Goal: Task Accomplishment & Management: Complete application form

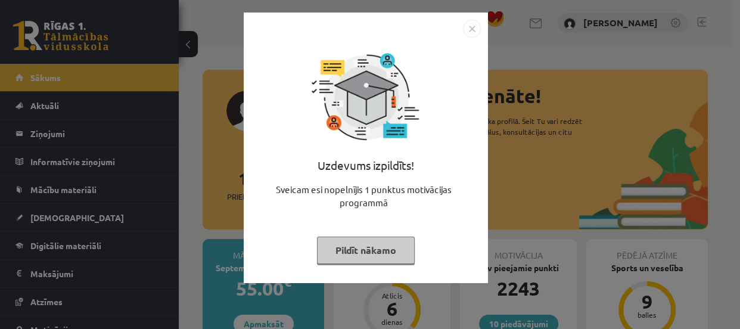
click at [350, 258] on button "Pildīt nākamo" at bounding box center [366, 250] width 98 height 27
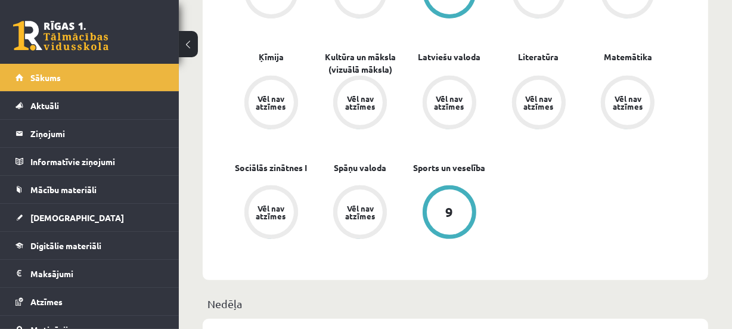
scroll to position [464, 0]
click at [47, 204] on link "[DEMOGRAPHIC_DATA]" at bounding box center [89, 217] width 148 height 27
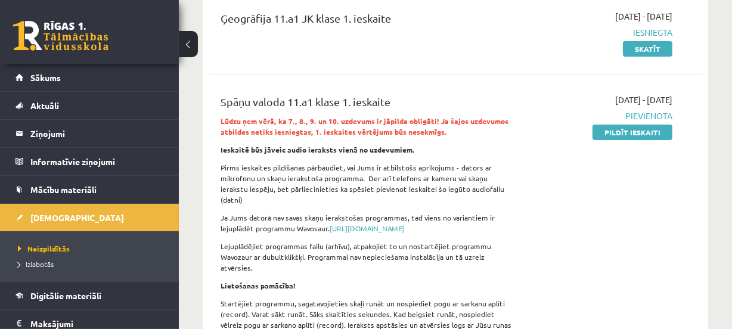
scroll to position [144, 0]
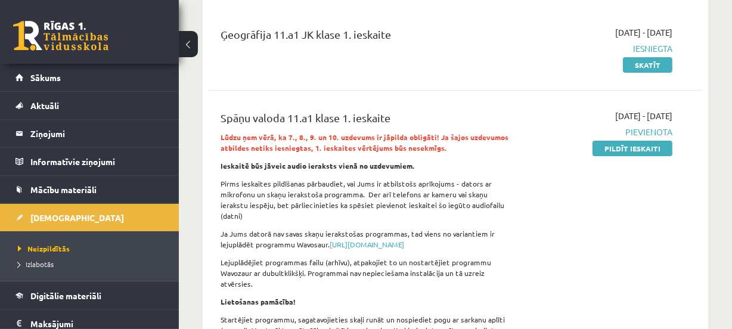
drag, startPoint x: 612, startPoint y: 148, endPoint x: 415, endPoint y: 29, distance: 230.5
click at [612, 148] on link "Pildīt ieskaiti" at bounding box center [633, 148] width 80 height 15
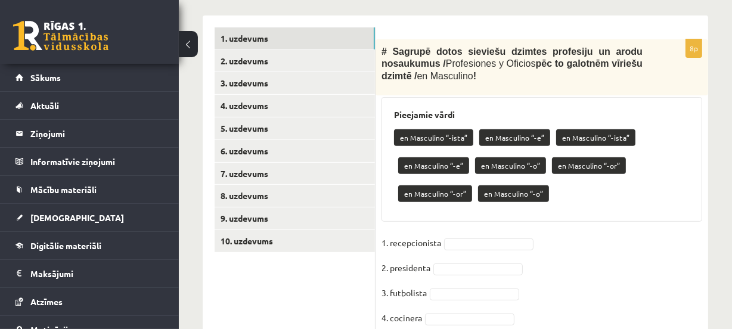
scroll to position [385, 0]
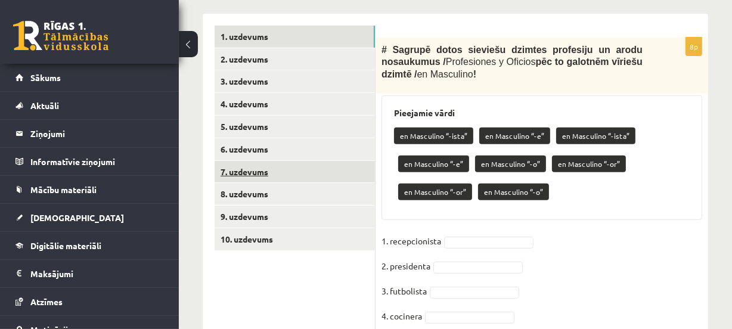
click at [238, 167] on link "7. uzdevums" at bounding box center [295, 172] width 160 height 22
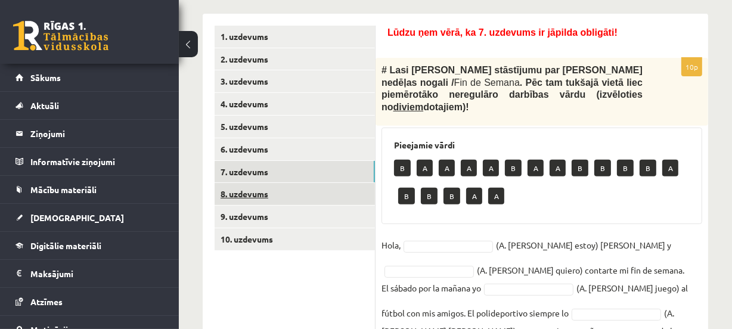
click at [244, 189] on link "8. uzdevums" at bounding box center [295, 194] width 160 height 22
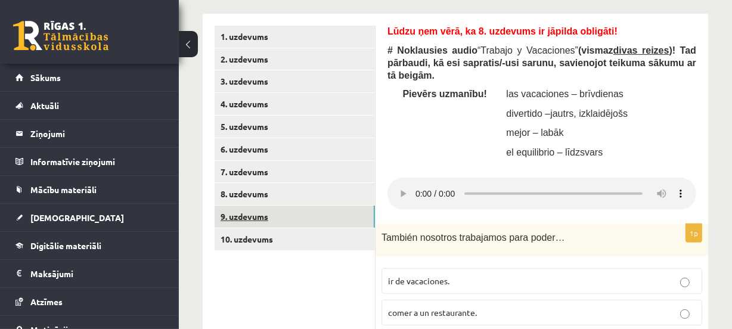
click at [244, 218] on link "9. uzdevums" at bounding box center [295, 217] width 160 height 22
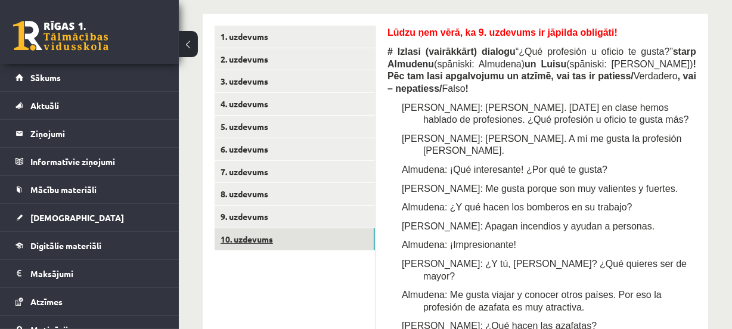
click at [250, 240] on link "10. uzdevums" at bounding box center [295, 239] width 160 height 22
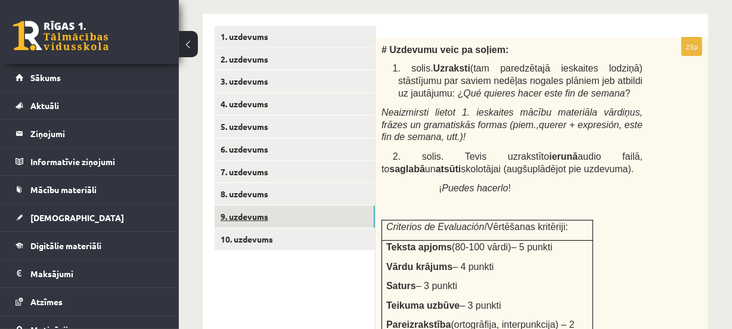
click at [244, 209] on link "9. uzdevums" at bounding box center [295, 217] width 160 height 22
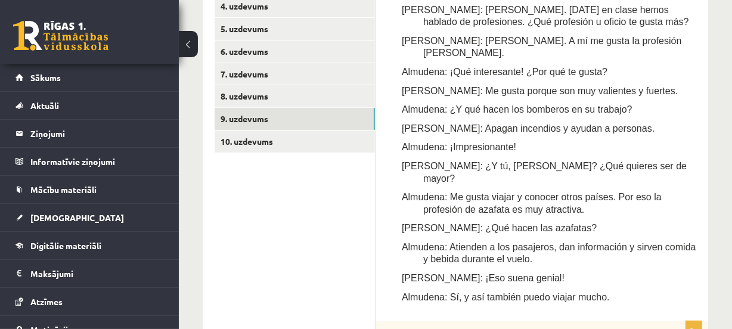
scroll to position [488, 0]
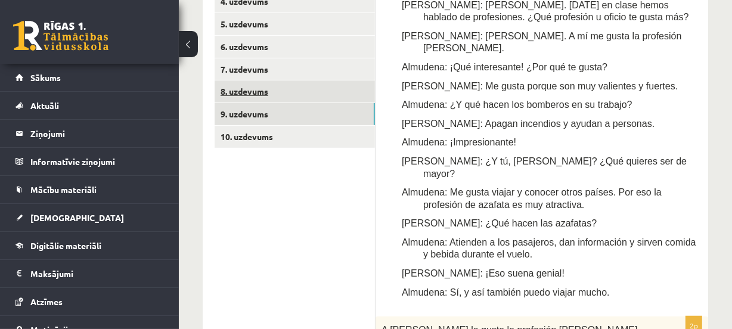
click at [246, 87] on link "8. uzdevums" at bounding box center [295, 91] width 160 height 22
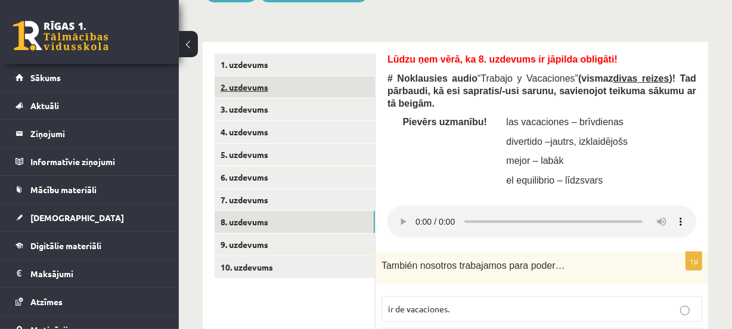
scroll to position [337, 0]
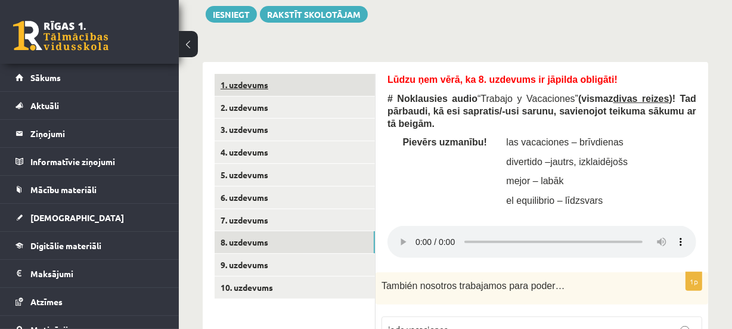
click at [272, 89] on link "1. uzdevums" at bounding box center [295, 85] width 160 height 22
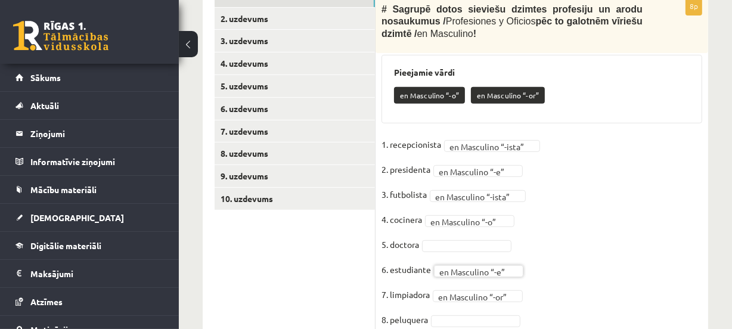
scroll to position [432, 0]
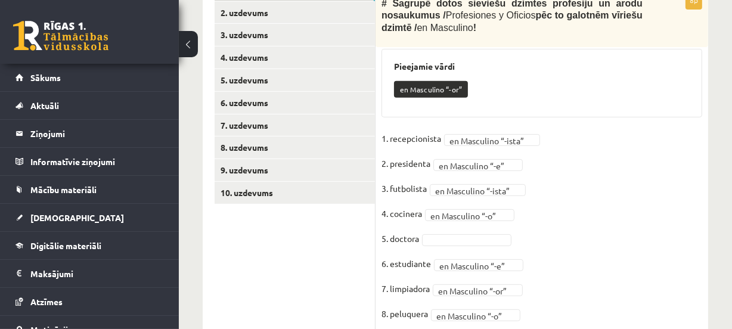
click at [480, 252] on fieldset "**********" at bounding box center [542, 229] width 321 height 200
click at [483, 231] on fieldset "**********" at bounding box center [542, 229] width 321 height 200
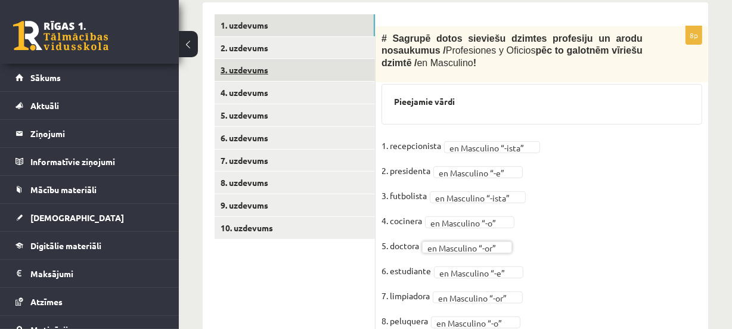
scroll to position [396, 0]
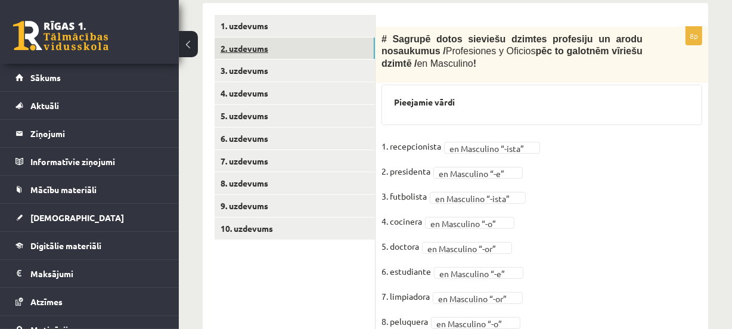
click at [353, 51] on link "2. uzdevums" at bounding box center [295, 49] width 160 height 22
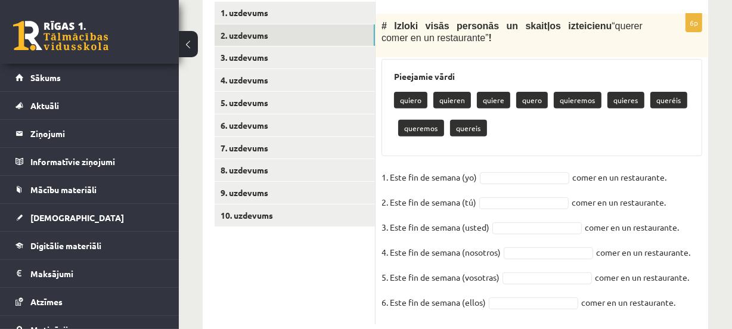
scroll to position [410, 0]
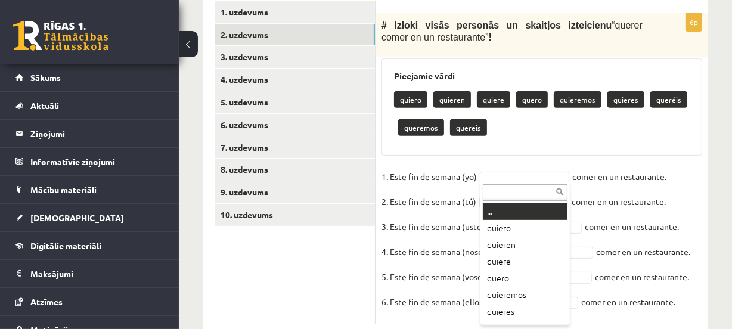
drag, startPoint x: 519, startPoint y: 177, endPoint x: 495, endPoint y: 230, distance: 57.4
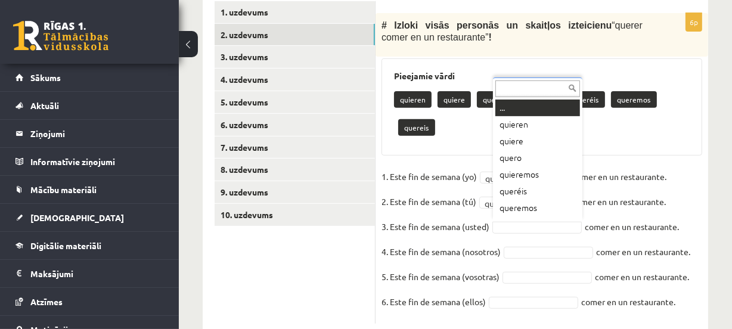
scroll to position [14, 0]
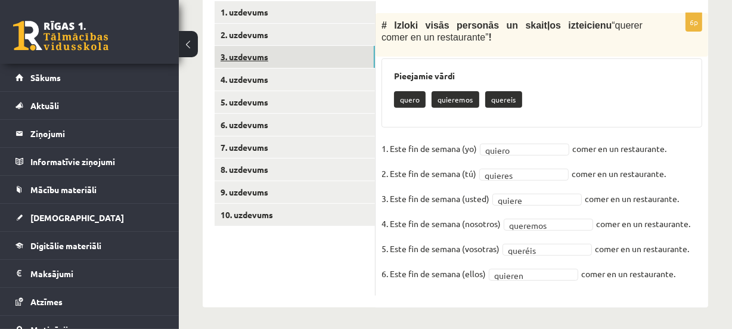
click at [349, 65] on link "3. uzdevums" at bounding box center [295, 57] width 160 height 22
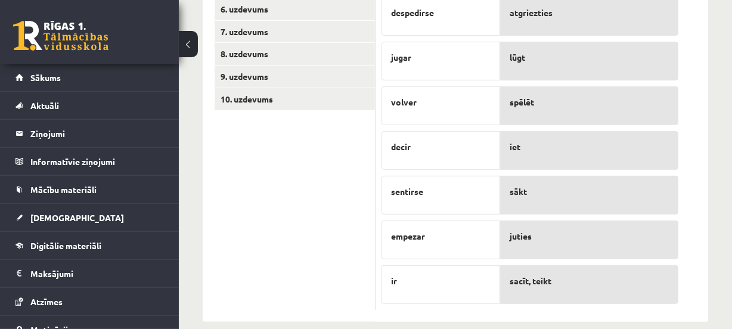
scroll to position [517, 0]
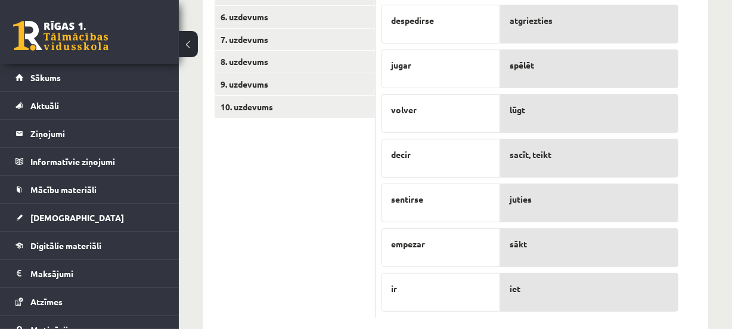
click at [532, 167] on div "sacīt, teikt" at bounding box center [589, 158] width 178 height 39
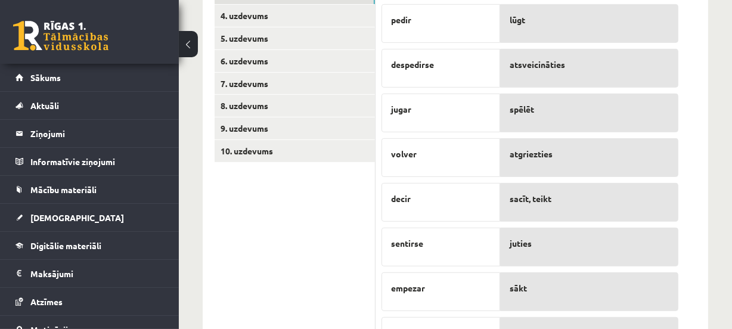
scroll to position [409, 0]
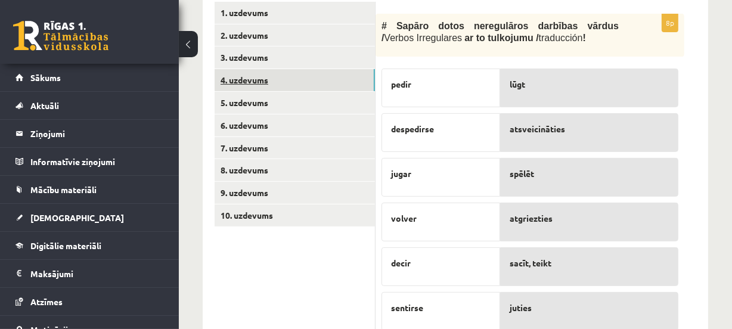
click at [309, 83] on link "4. uzdevums" at bounding box center [295, 80] width 160 height 22
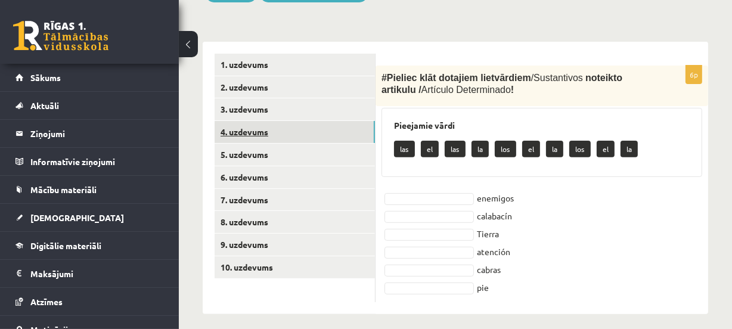
scroll to position [366, 0]
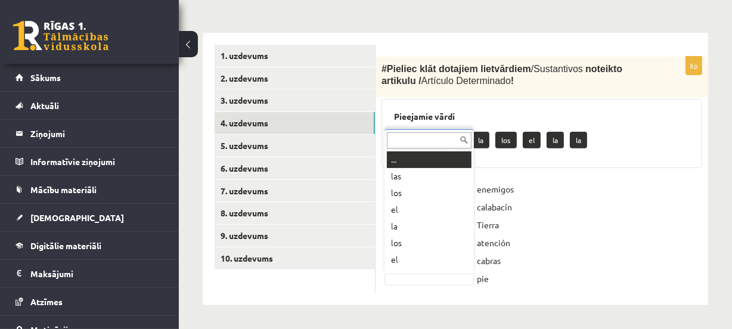
drag, startPoint x: 423, startPoint y: 274, endPoint x: 404, endPoint y: 277, distance: 19.2
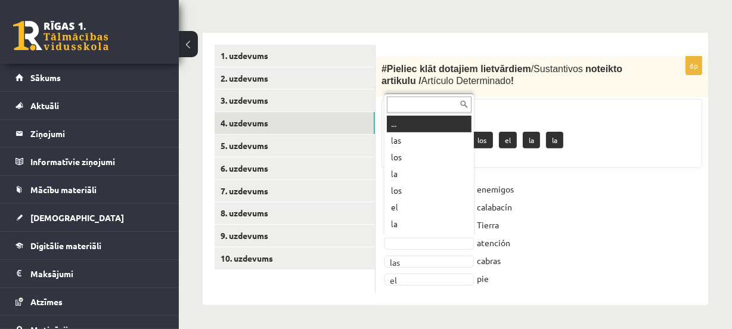
scroll to position [14, 0]
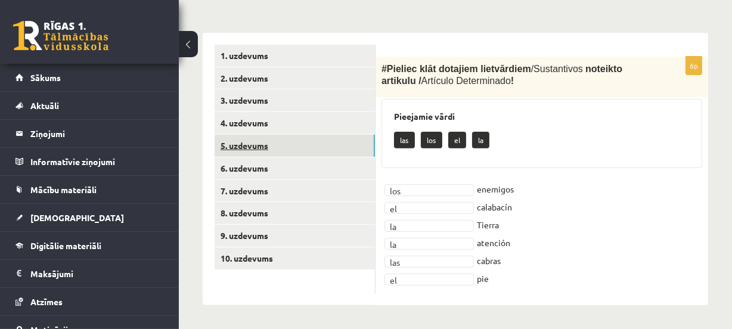
click at [343, 154] on link "5. uzdevums" at bounding box center [295, 146] width 160 height 22
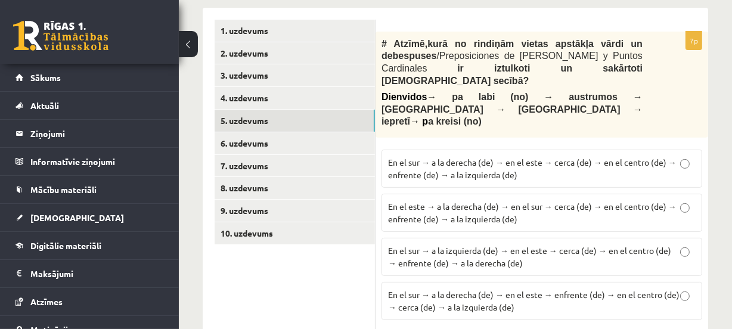
scroll to position [402, 0]
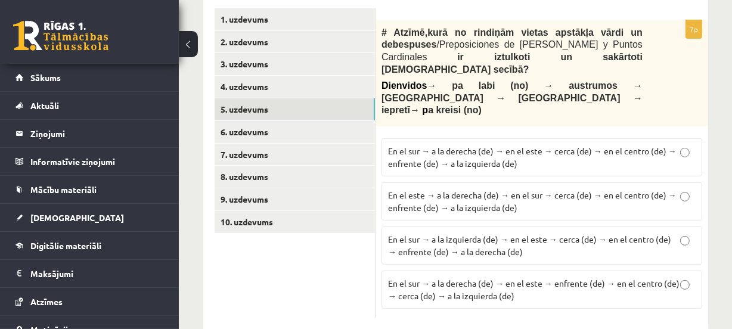
click at [468, 145] on span "En el sur → a la derecha (de) → en el este → cerca (de) → en el centro (de) → e…" at bounding box center [532, 156] width 289 height 23
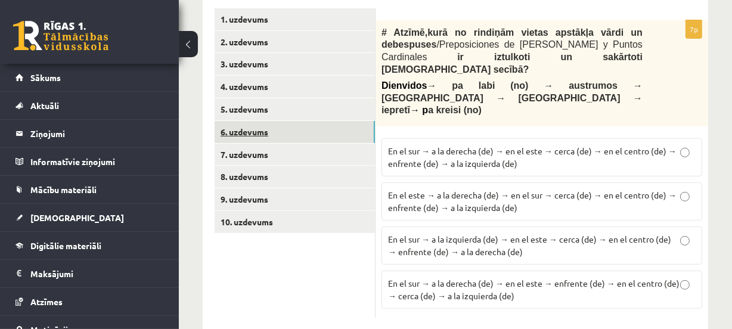
click at [353, 129] on link "6. uzdevums" at bounding box center [295, 132] width 160 height 22
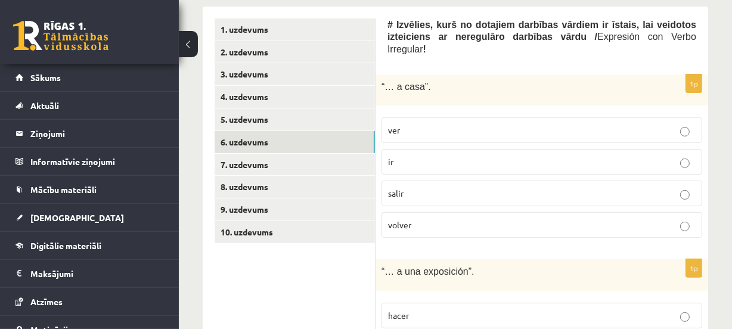
scroll to position [385, 0]
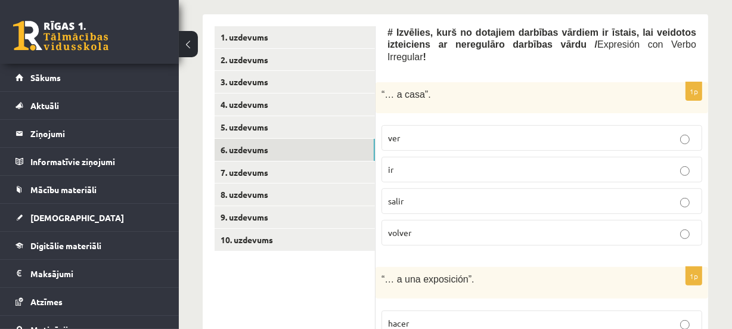
click at [584, 227] on p "volver" at bounding box center [542, 233] width 308 height 13
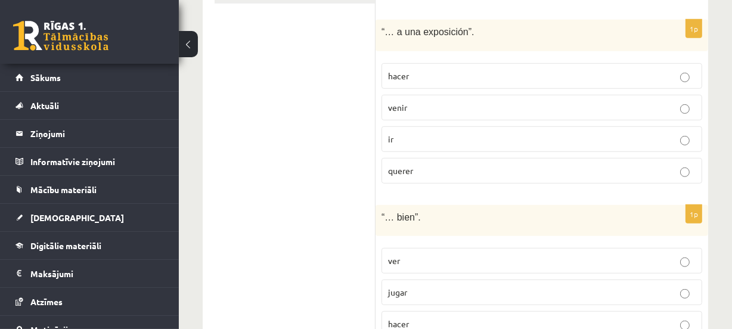
scroll to position [607, 0]
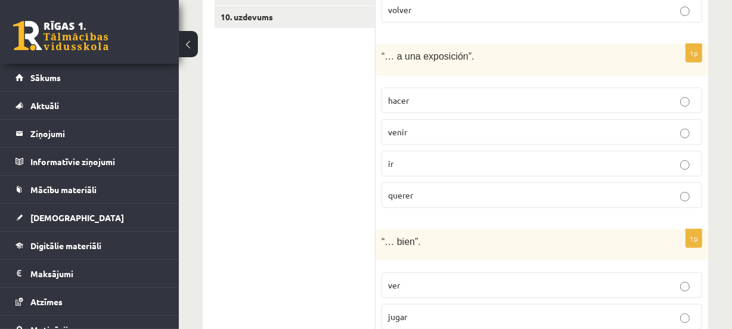
click at [476, 157] on p "ir" at bounding box center [542, 163] width 308 height 13
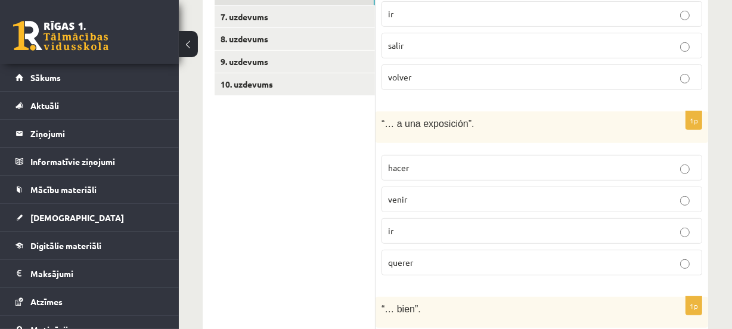
scroll to position [493, 0]
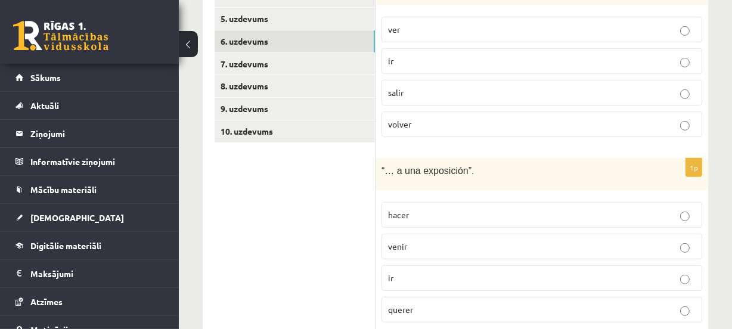
click at [470, 210] on label "hacer" at bounding box center [542, 215] width 321 height 26
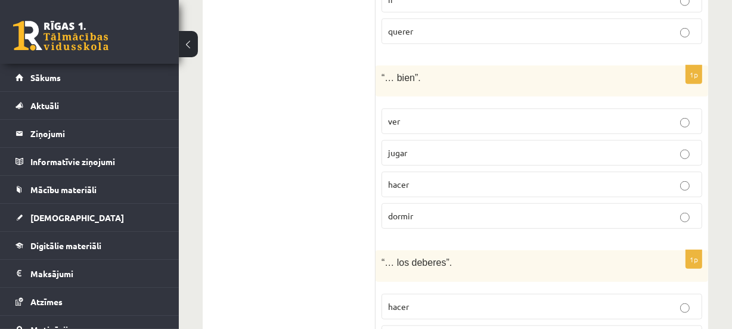
scroll to position [776, 0]
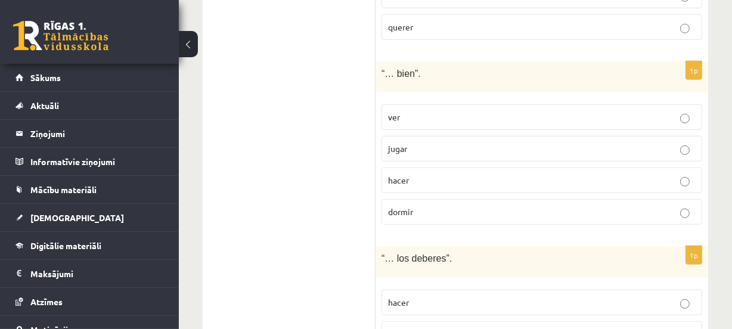
click at [472, 220] on div "1p “… bien”. ver jugar hacer dormir" at bounding box center [542, 147] width 333 height 173
click at [467, 206] on p "dormir" at bounding box center [542, 212] width 308 height 13
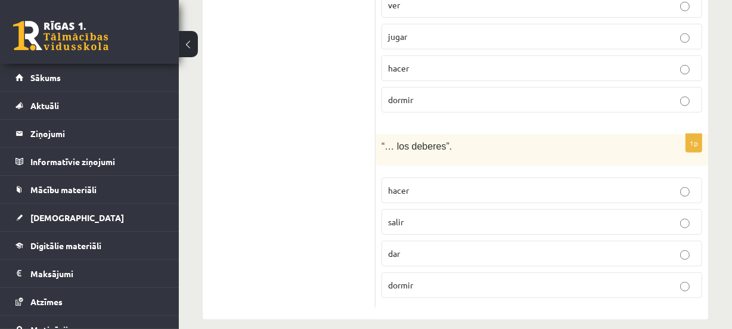
scroll to position [888, 0]
click at [420, 184] on p "hacer" at bounding box center [542, 190] width 308 height 13
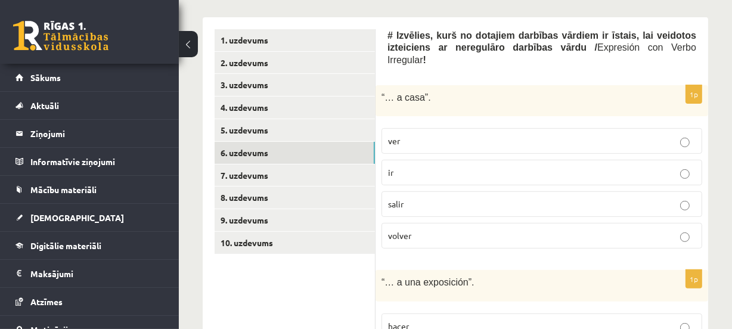
scroll to position [370, 0]
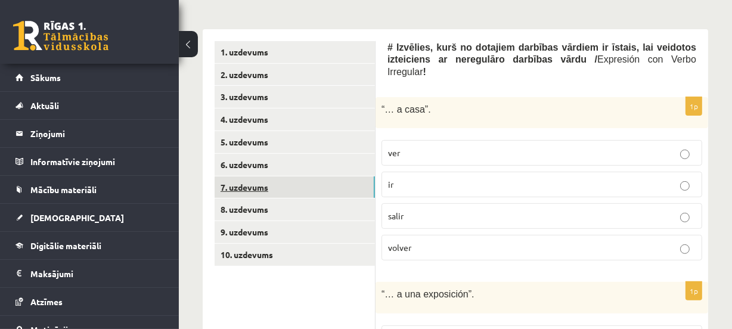
click at [359, 181] on link "7. uzdevums" at bounding box center [295, 187] width 160 height 22
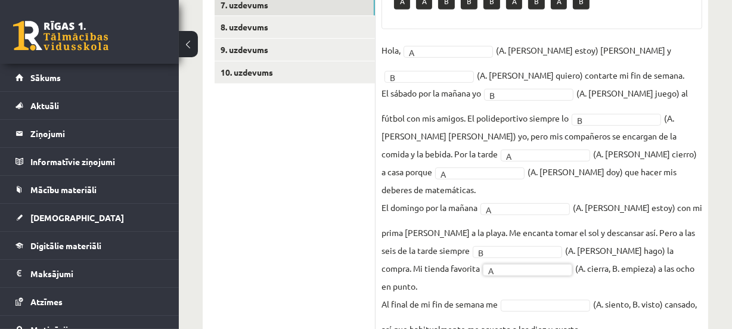
scroll to position [554, 0]
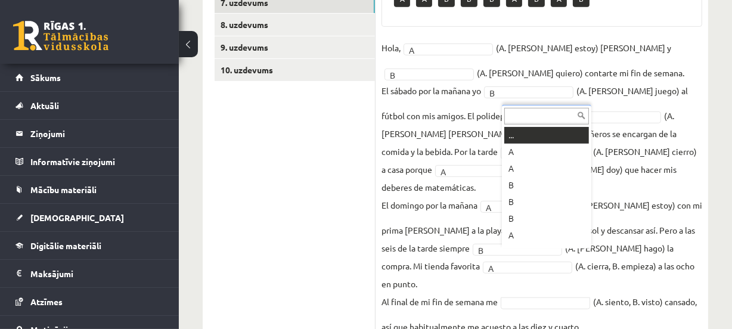
drag, startPoint x: 525, startPoint y: 258, endPoint x: 510, endPoint y: 232, distance: 29.1
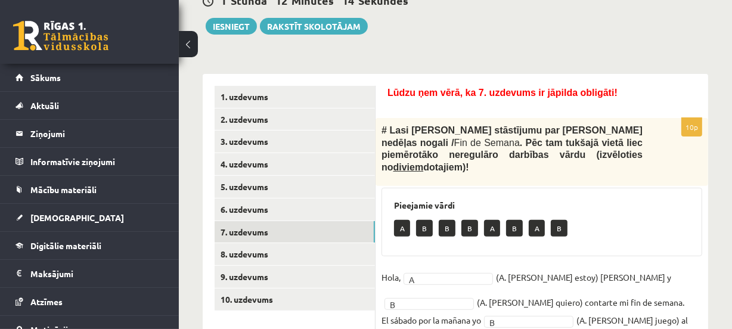
scroll to position [326, 0]
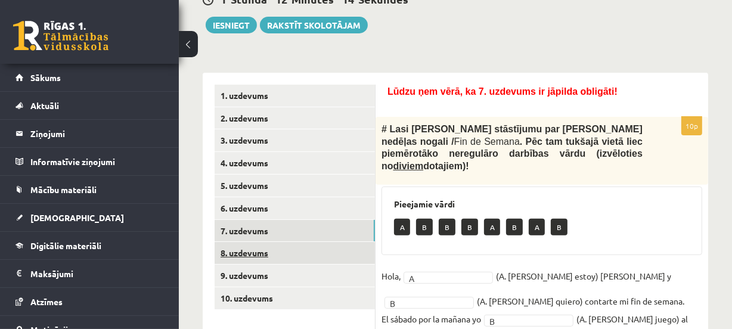
click at [322, 250] on link "8. uzdevums" at bounding box center [295, 253] width 160 height 22
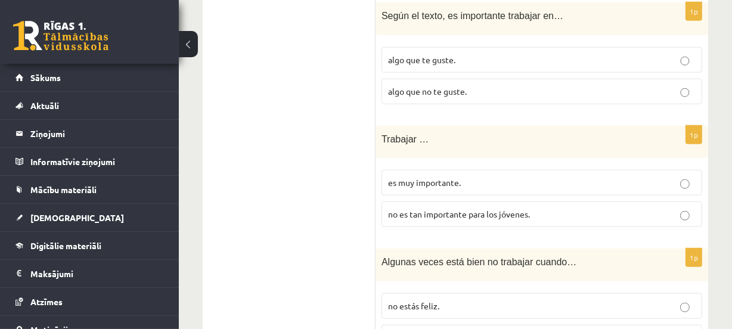
scroll to position [1105, 0]
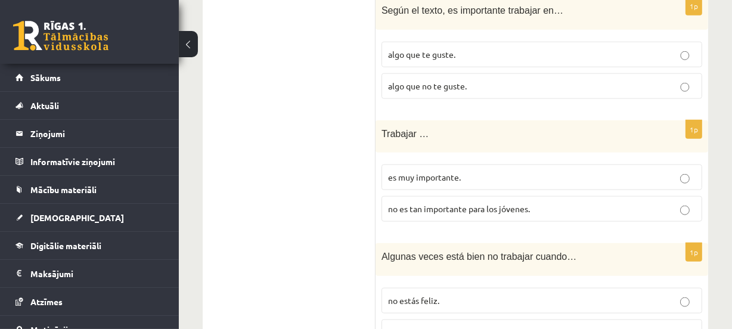
click at [424, 172] on span "es muy importante." at bounding box center [424, 177] width 73 height 11
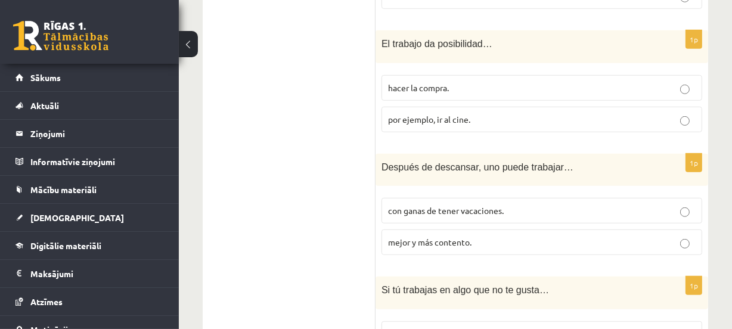
scroll to position [696, 0]
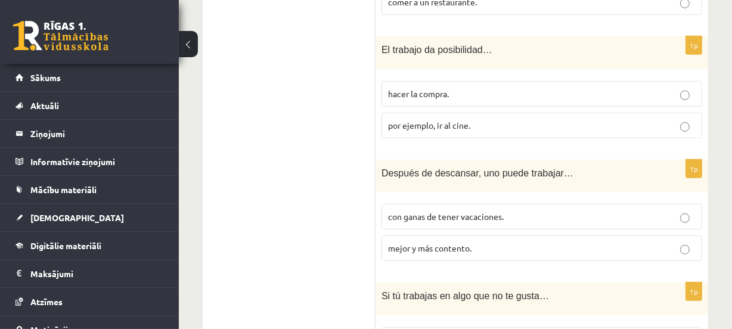
click at [426, 243] on span "mejor y más contento." at bounding box center [429, 248] width 83 height 11
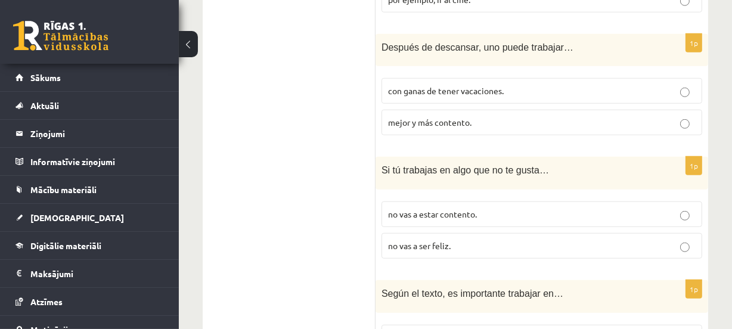
scroll to position [822, 0]
click at [447, 239] on p "no vas a ser feliz." at bounding box center [542, 245] width 308 height 13
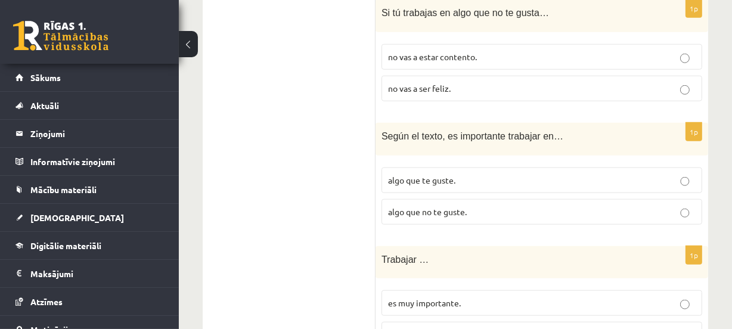
scroll to position [978, 0]
click at [438, 173] on label "algo que te guste." at bounding box center [542, 181] width 321 height 26
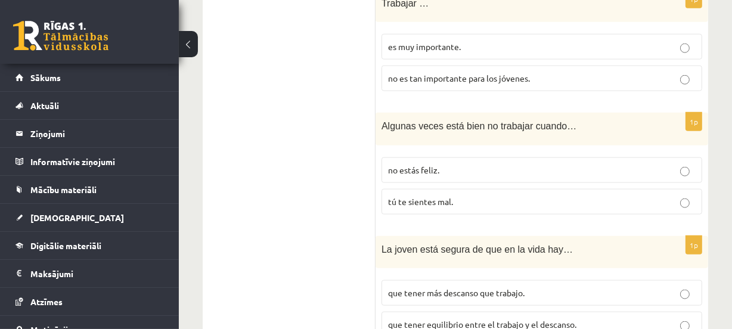
scroll to position [1238, 0]
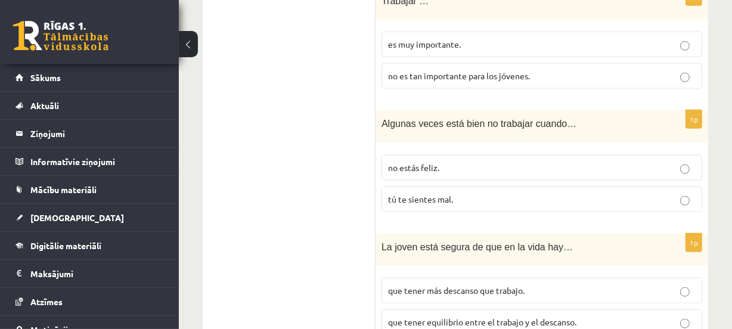
click at [433, 162] on p "no estás feliz." at bounding box center [542, 168] width 308 height 13
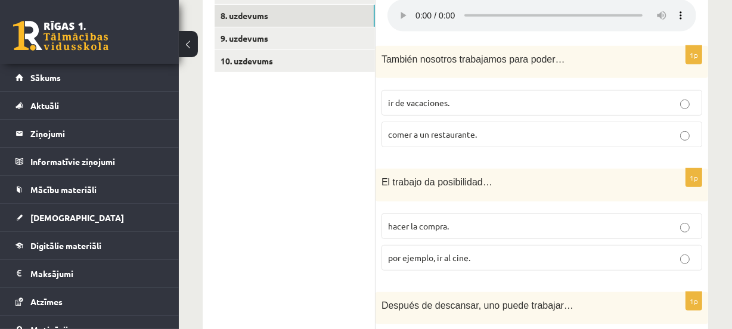
scroll to position [569, 0]
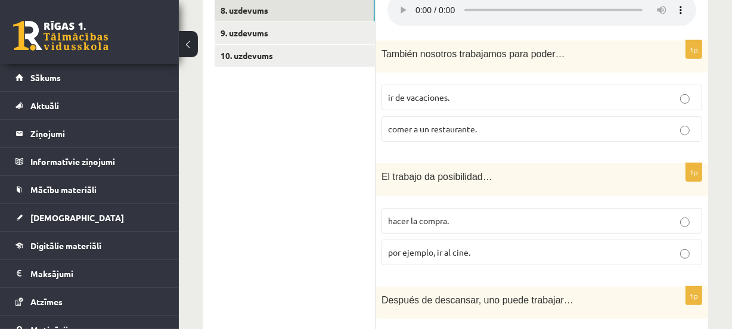
click at [456, 91] on p "ir de vacaciones." at bounding box center [542, 97] width 308 height 13
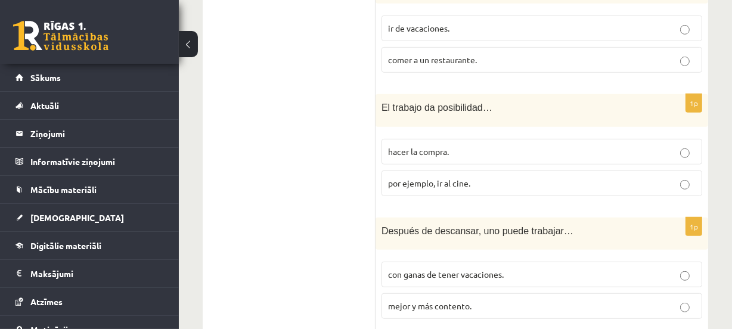
scroll to position [641, 0]
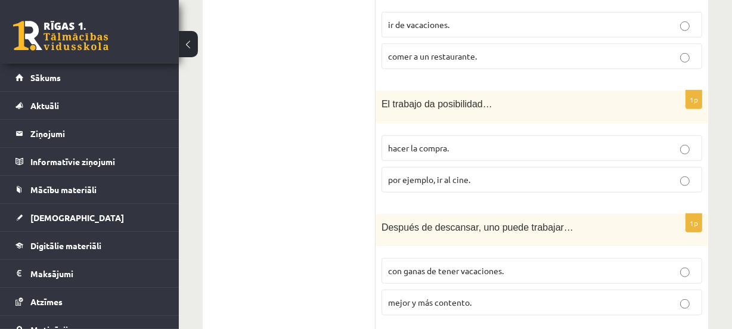
click at [455, 135] on label "hacer la compra." at bounding box center [542, 148] width 321 height 26
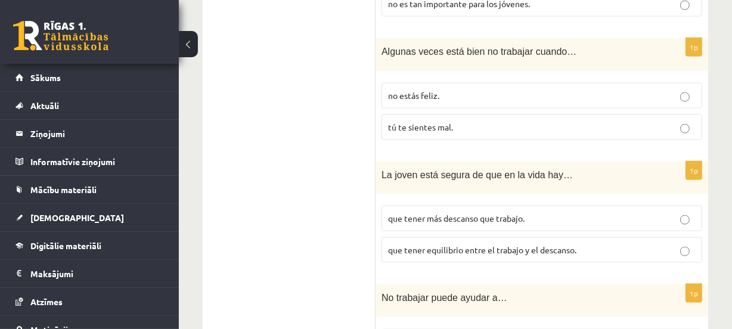
scroll to position [1316, 0]
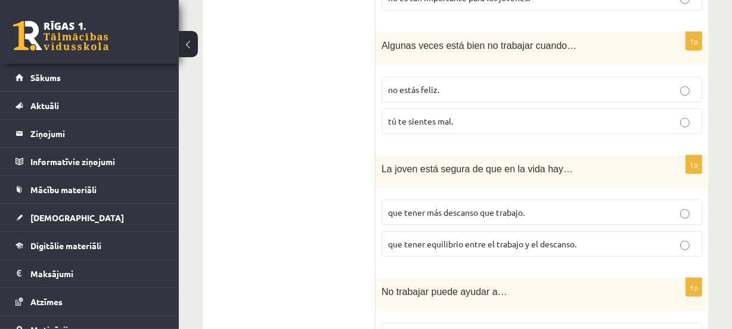
click at [445, 207] on span "que tener más descanso que trabajo." at bounding box center [456, 212] width 137 height 11
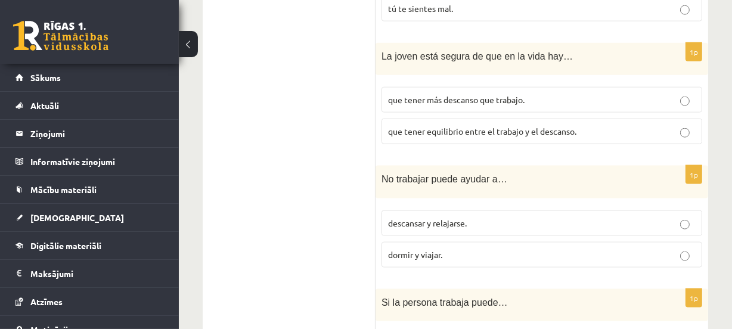
scroll to position [1436, 0]
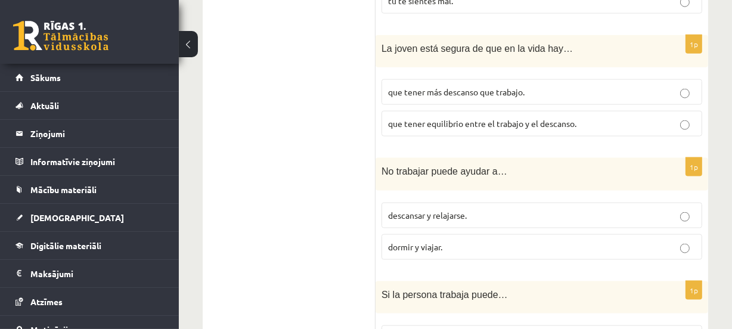
click at [445, 210] on span "descansar y relajarse." at bounding box center [427, 215] width 79 height 11
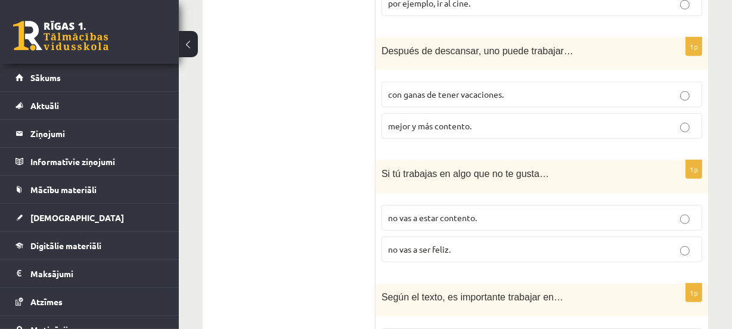
scroll to position [852, 0]
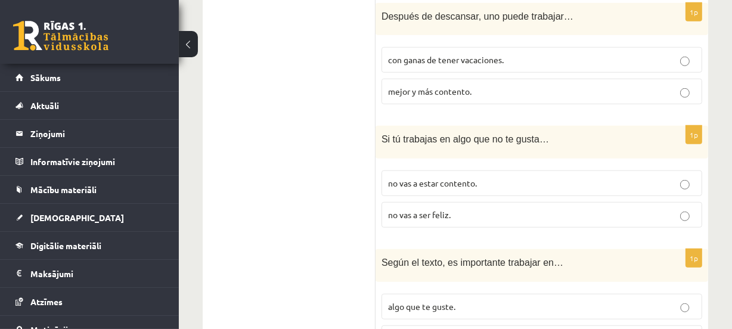
drag, startPoint x: 547, startPoint y: 244, endPoint x: 526, endPoint y: 239, distance: 21.5
click at [526, 249] on div "Según el texto, es importante trabajar en…" at bounding box center [542, 265] width 333 height 33
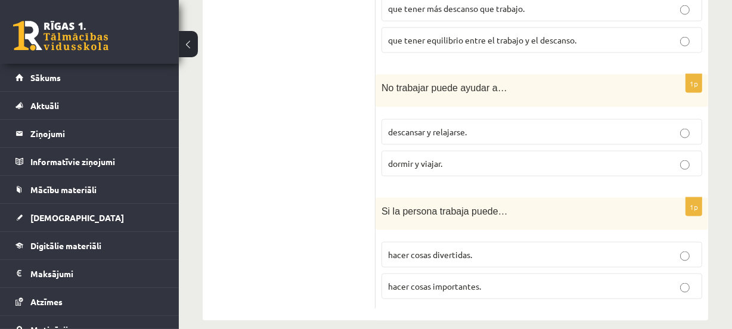
scroll to position [1520, 0]
click at [407, 248] on p "hacer cosas divertidas." at bounding box center [542, 254] width 308 height 13
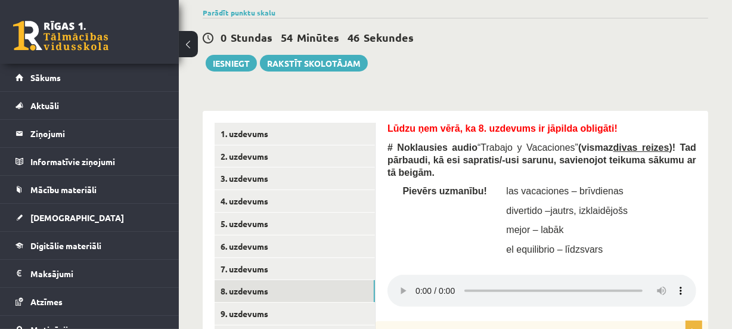
scroll to position [292, 0]
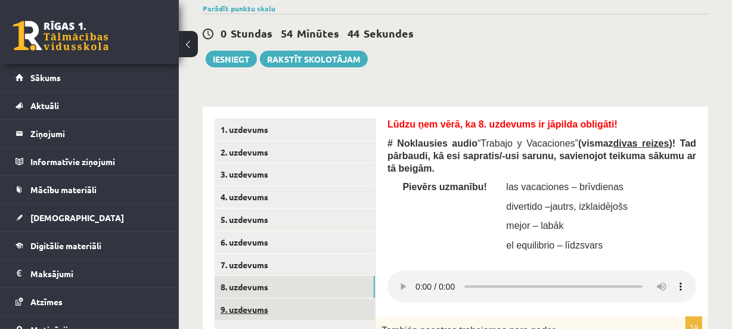
click at [323, 303] on link "9. uzdevums" at bounding box center [295, 310] width 160 height 22
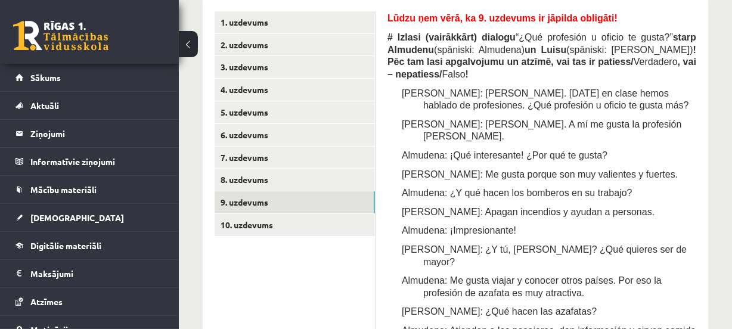
scroll to position [400, 0]
click at [309, 227] on link "10. uzdevums" at bounding box center [295, 224] width 160 height 22
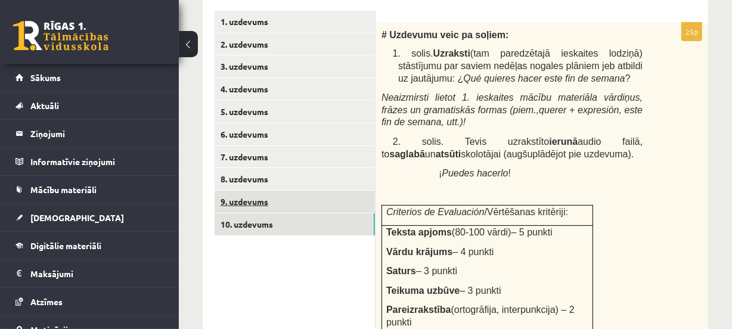
scroll to position [0, 0]
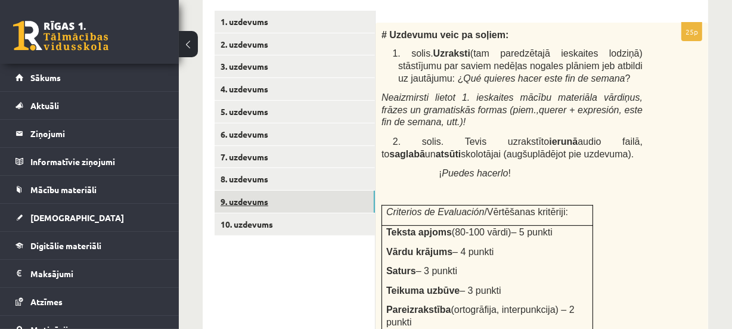
click at [313, 198] on link "9. uzdevums" at bounding box center [295, 202] width 160 height 22
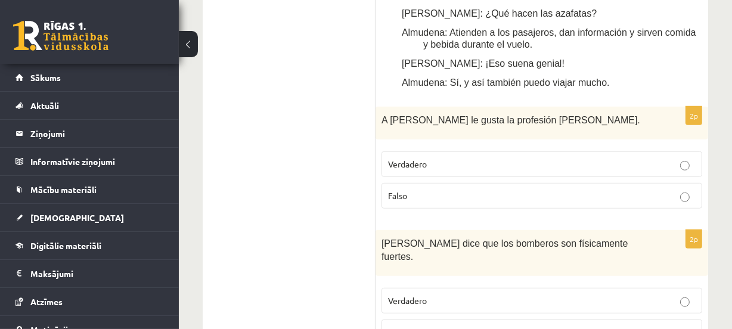
scroll to position [697, 0]
click at [434, 190] on p "Falso" at bounding box center [542, 196] width 308 height 13
click at [424, 295] on span "Verdadero" at bounding box center [407, 300] width 39 height 11
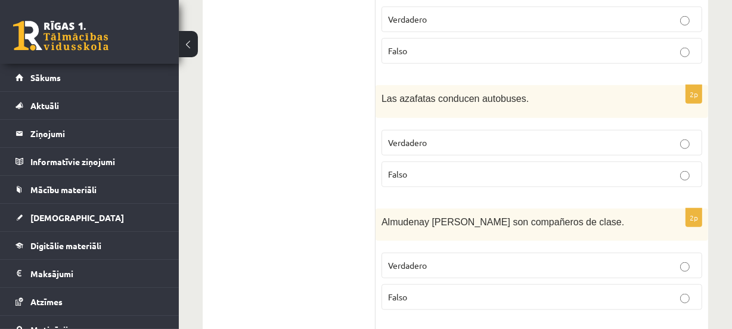
scroll to position [981, 0]
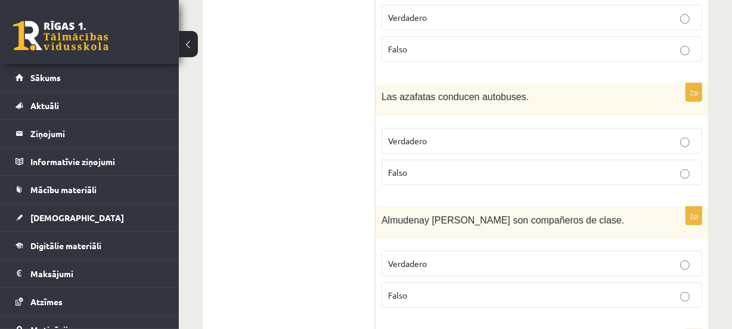
click at [417, 166] on p "Falso" at bounding box center [542, 172] width 308 height 13
click at [417, 251] on label "Verdadero" at bounding box center [542, 264] width 321 height 26
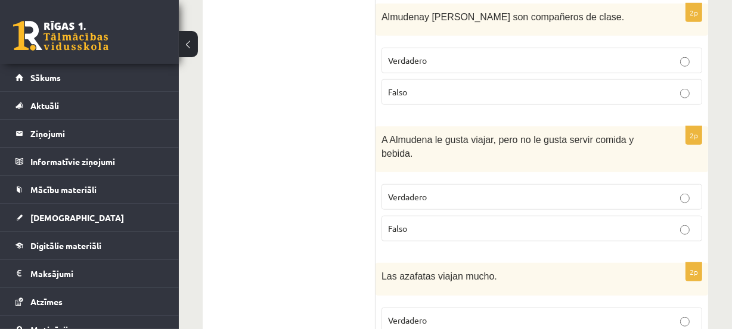
scroll to position [1186, 0]
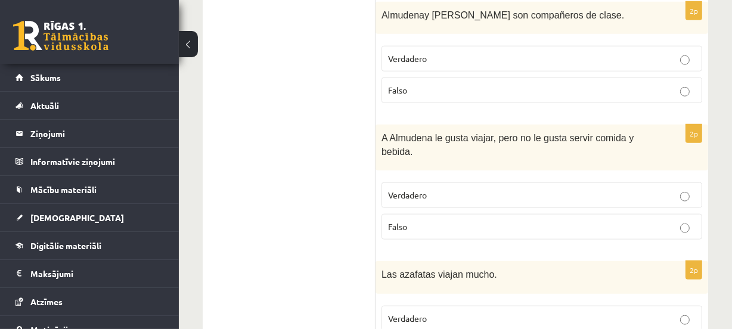
click at [417, 221] on p "Falso" at bounding box center [542, 227] width 308 height 13
click at [424, 313] on span "Verdadero" at bounding box center [407, 318] width 39 height 11
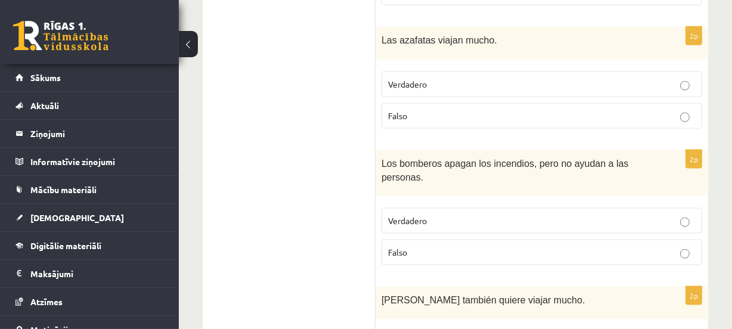
scroll to position [1421, 0]
click at [418, 246] on p "Falso" at bounding box center [542, 252] width 308 height 13
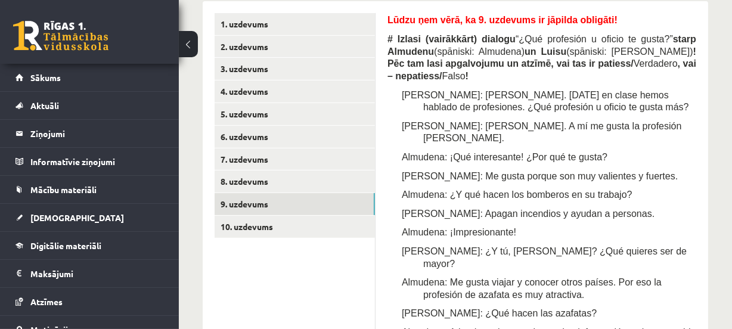
scroll to position [355, 0]
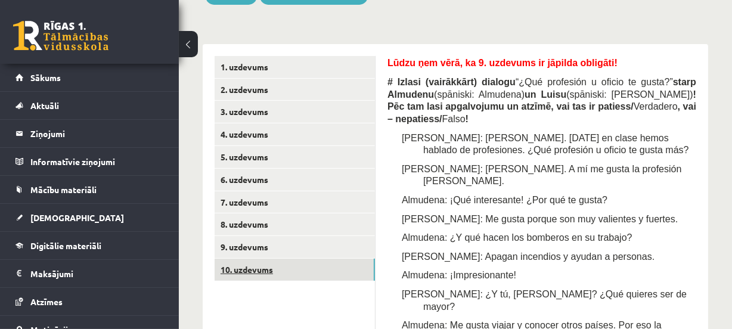
click at [348, 270] on link "10. uzdevums" at bounding box center [295, 270] width 160 height 22
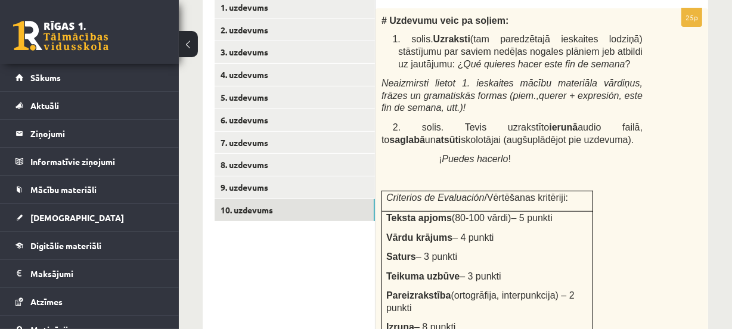
scroll to position [415, 0]
click at [507, 137] on span "2. solis. Tevis uzrakstīto ierunā audio failā, to saglabā un atsūti skolotājai …" at bounding box center [512, 133] width 261 height 23
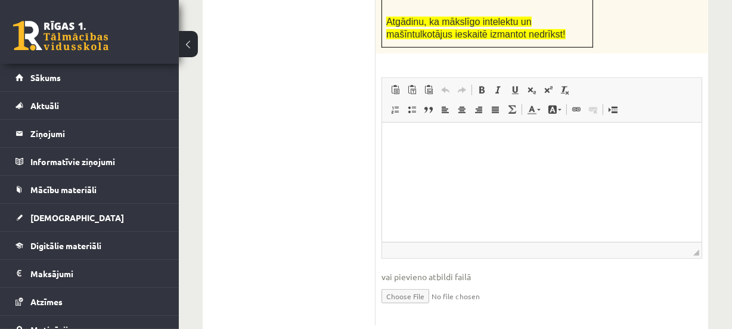
scroll to position [859, 0]
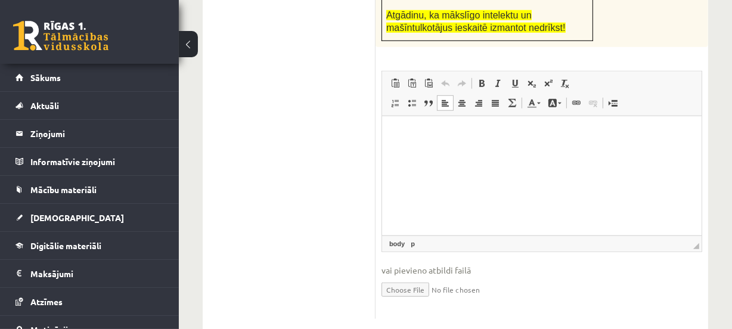
click at [447, 128] on p "Bagātinātā teksta redaktors, wiswyg-editor-user-answer-47024752926260" at bounding box center [541, 134] width 296 height 13
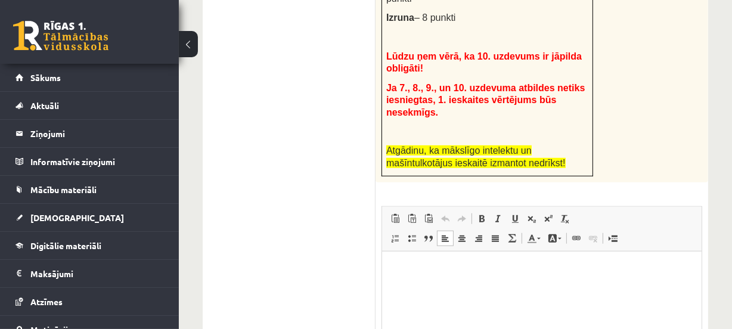
scroll to position [724, 0]
click at [470, 287] on html at bounding box center [542, 269] width 320 height 36
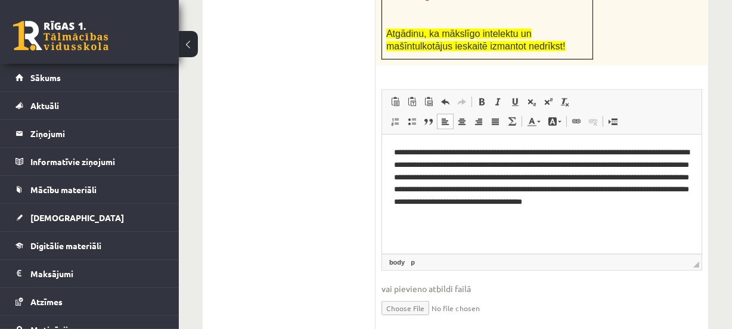
scroll to position [844, 0]
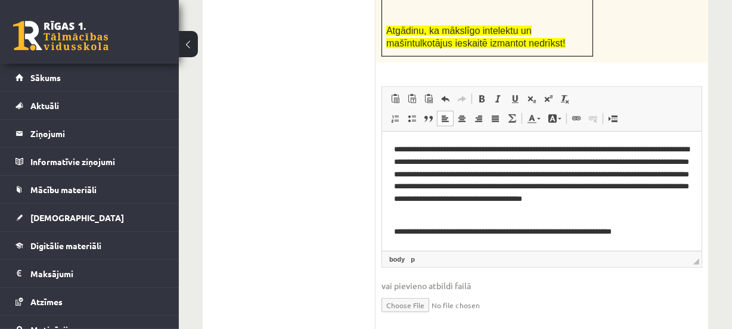
click at [632, 235] on p "**********" at bounding box center [541, 232] width 296 height 13
click at [634, 234] on p "**********" at bounding box center [541, 232] width 296 height 13
click at [665, 234] on p "**********" at bounding box center [541, 232] width 296 height 13
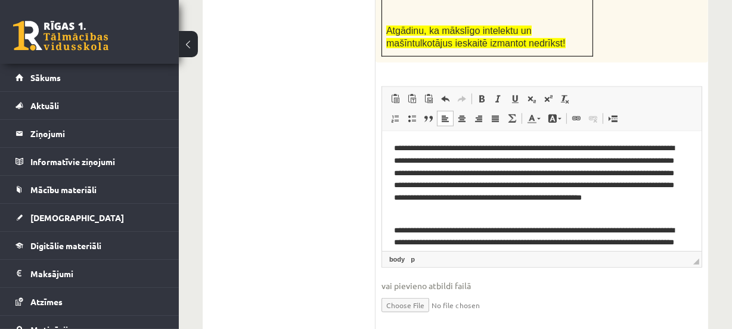
scroll to position [0, 0]
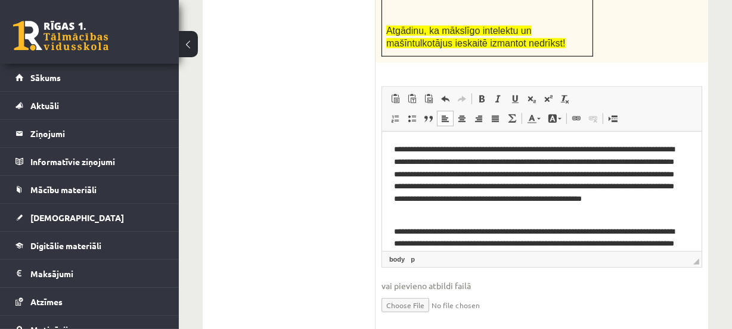
click at [624, 163] on p "**********" at bounding box center [537, 181] width 288 height 75
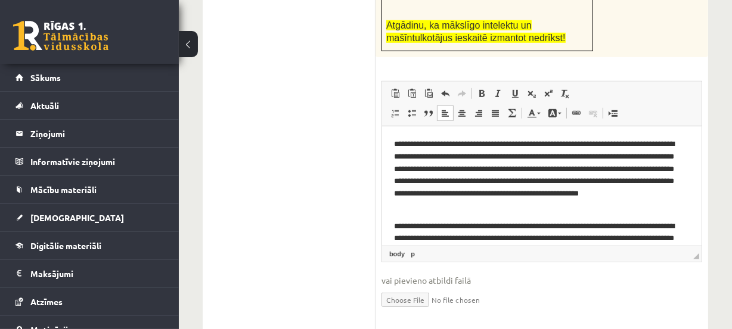
scroll to position [859, 0]
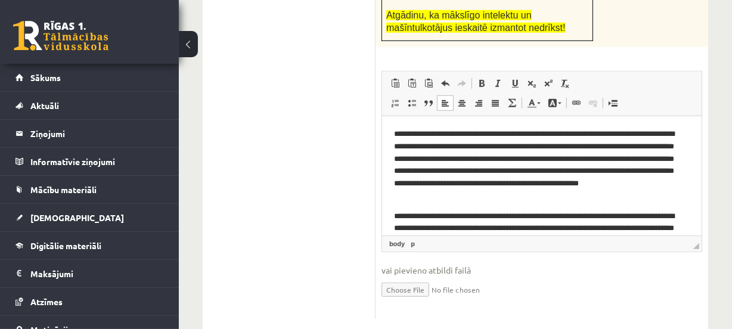
click at [603, 203] on body "**********" at bounding box center [541, 194] width 296 height 132
click at [592, 199] on p "**********" at bounding box center [537, 165] width 288 height 75
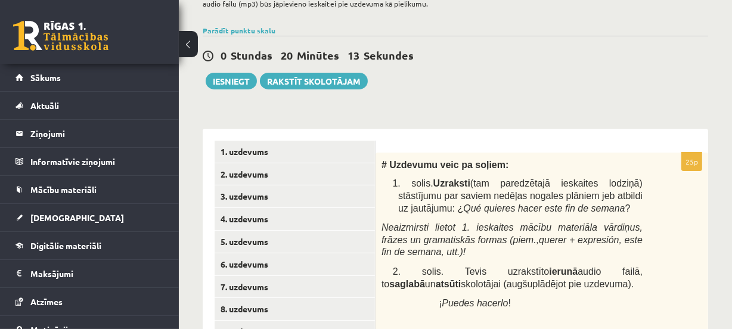
scroll to position [259, 0]
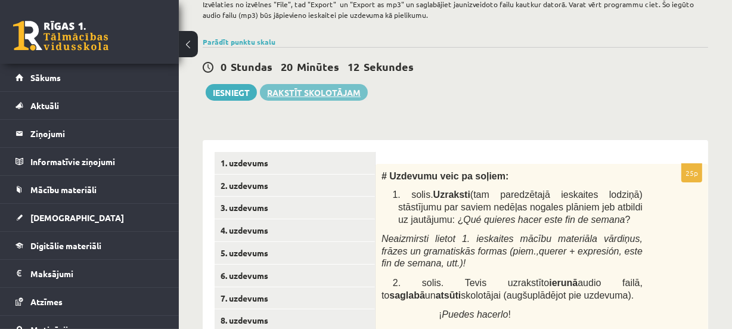
click at [281, 92] on link "Rakstīt skolotājam" at bounding box center [314, 92] width 108 height 17
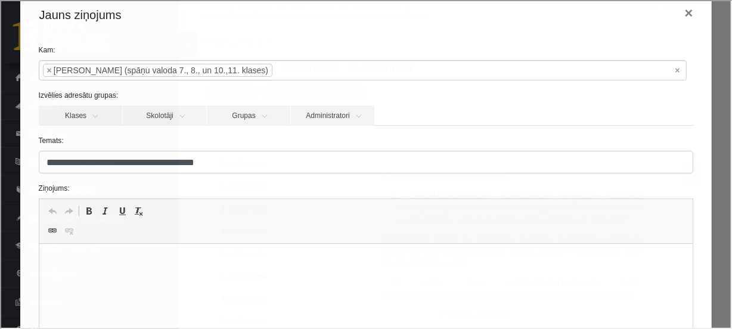
scroll to position [0, 0]
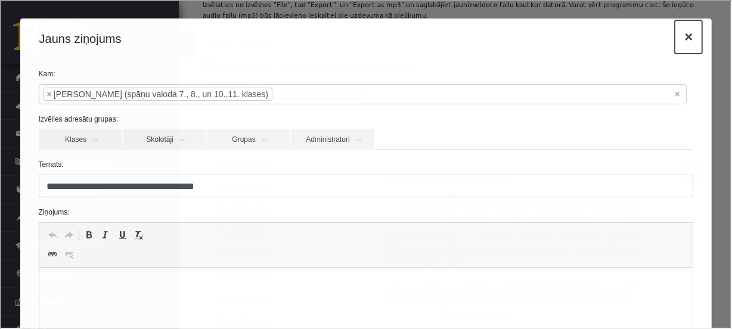
click at [675, 39] on button "×" at bounding box center [687, 35] width 27 height 33
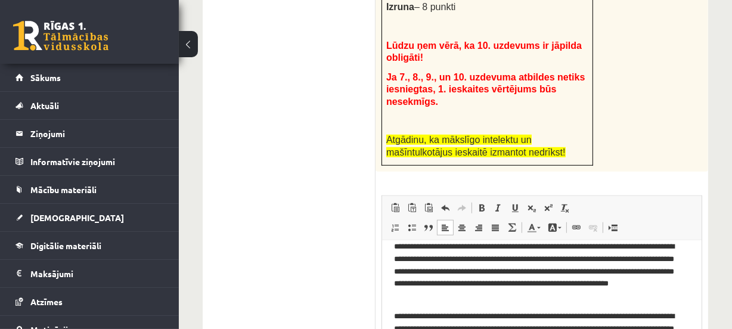
scroll to position [24, 0]
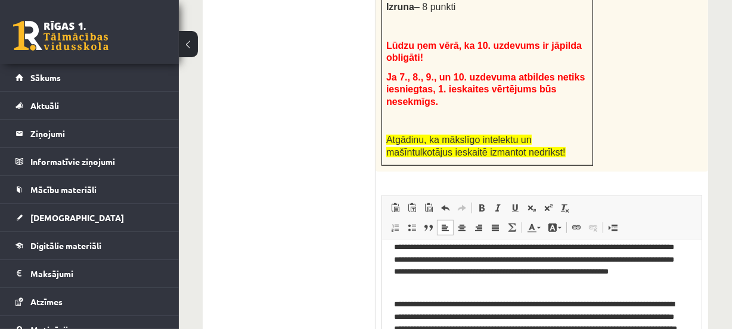
click at [591, 328] on p "**********" at bounding box center [537, 323] width 288 height 49
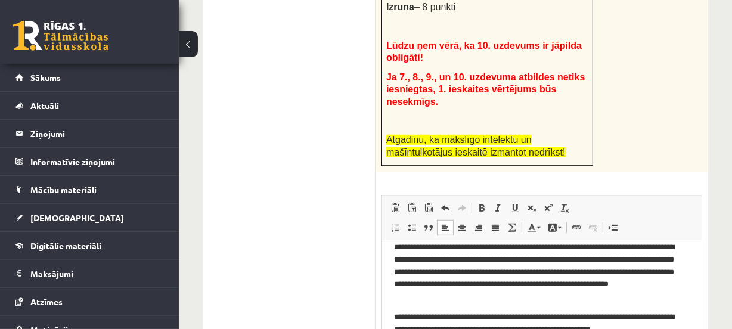
scroll to position [0, 0]
